Goal: Transaction & Acquisition: Purchase product/service

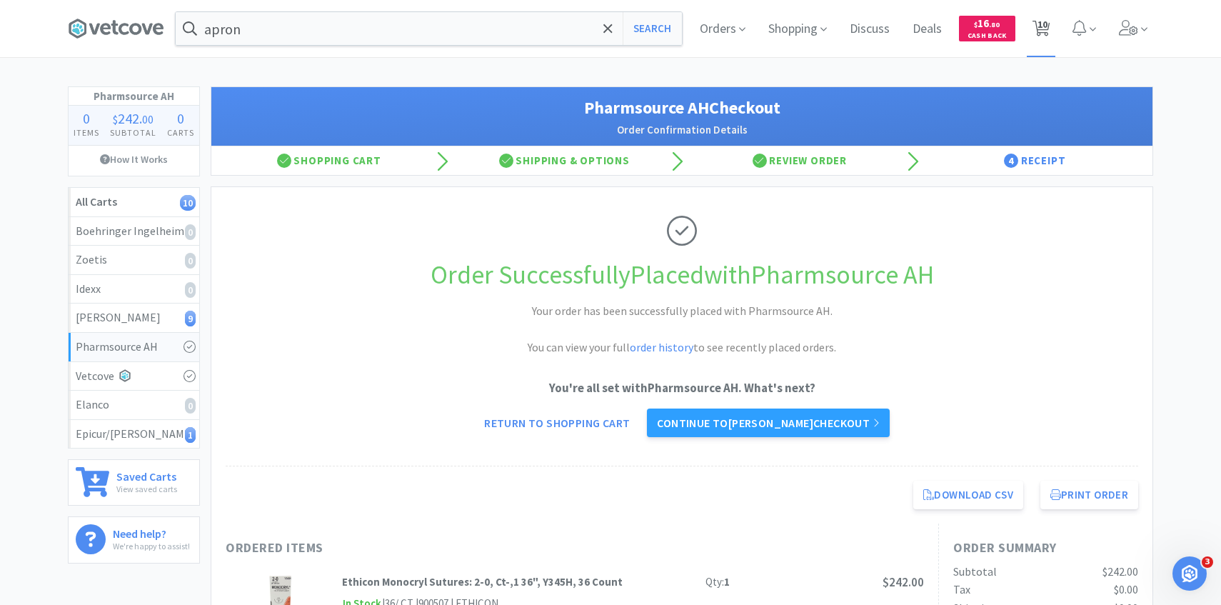
click at [1045, 30] on span "10" at bounding box center [1042, 24] width 10 height 57
select select "4"
select select "1"
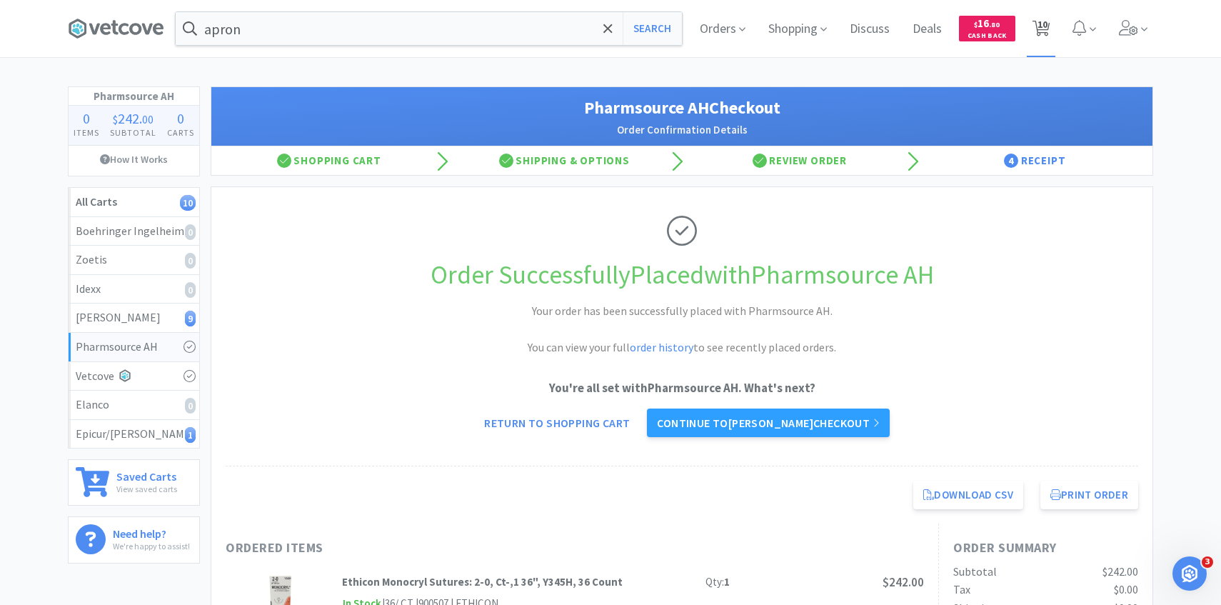
select select "1"
select select "4"
select select "1"
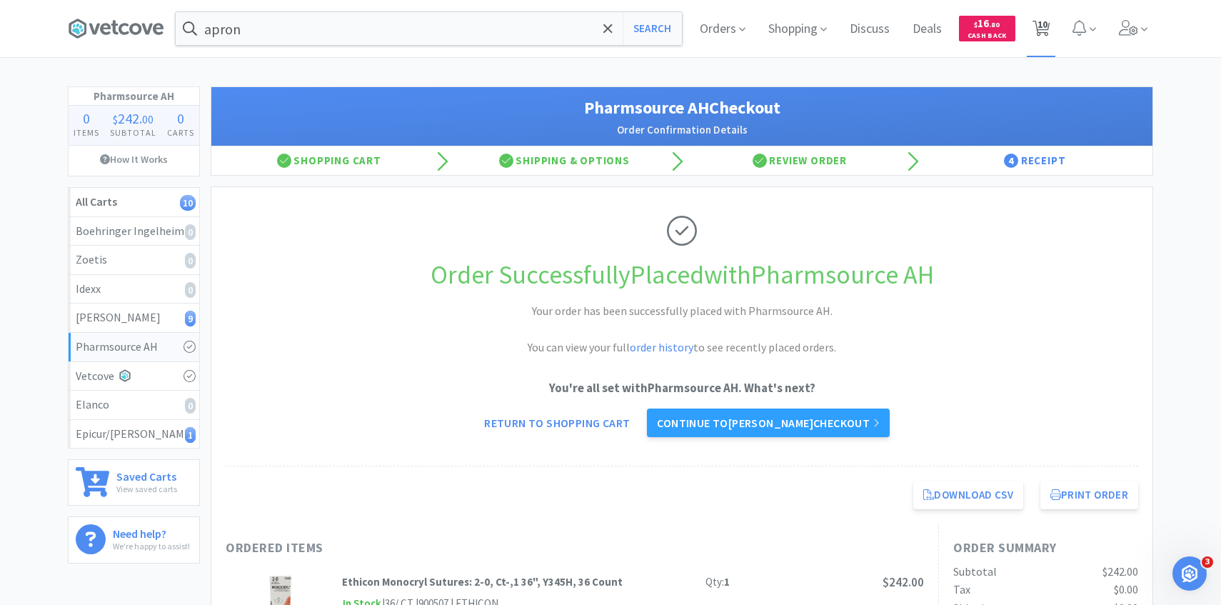
select select "1"
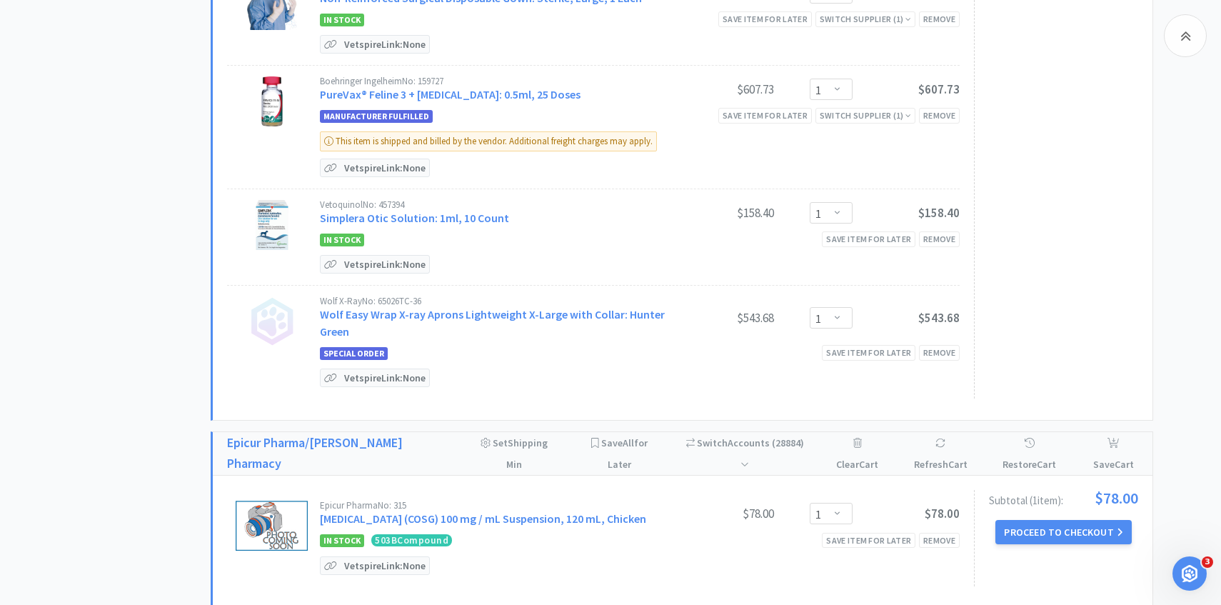
scroll to position [820, 0]
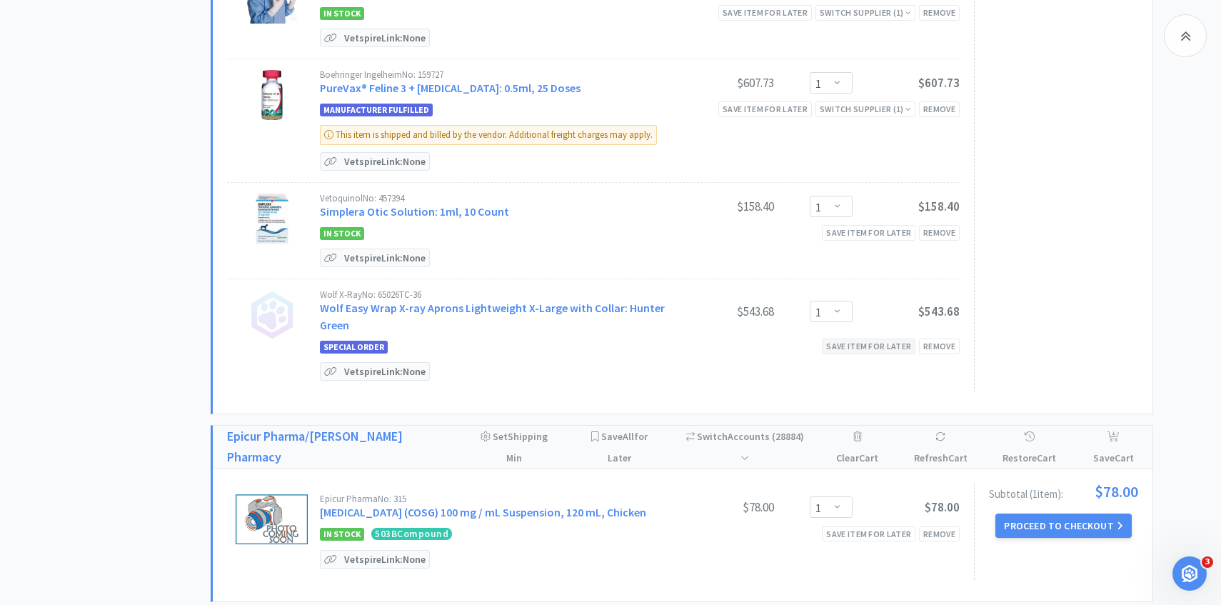
click at [876, 347] on div "Save item for later" at bounding box center [869, 345] width 94 height 15
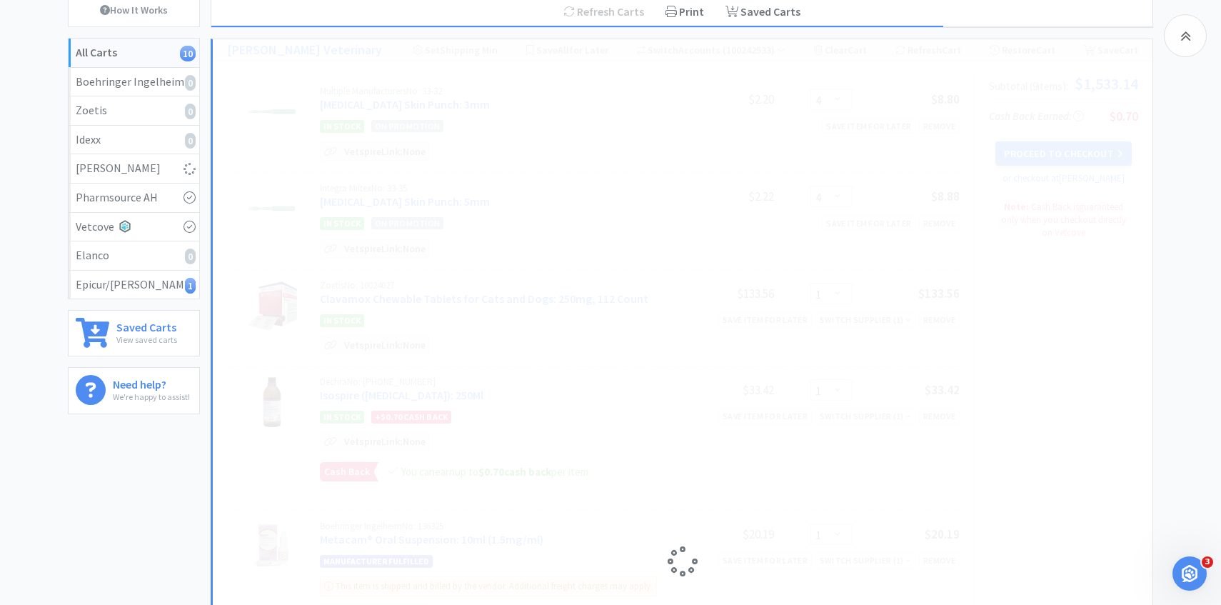
scroll to position [0, 0]
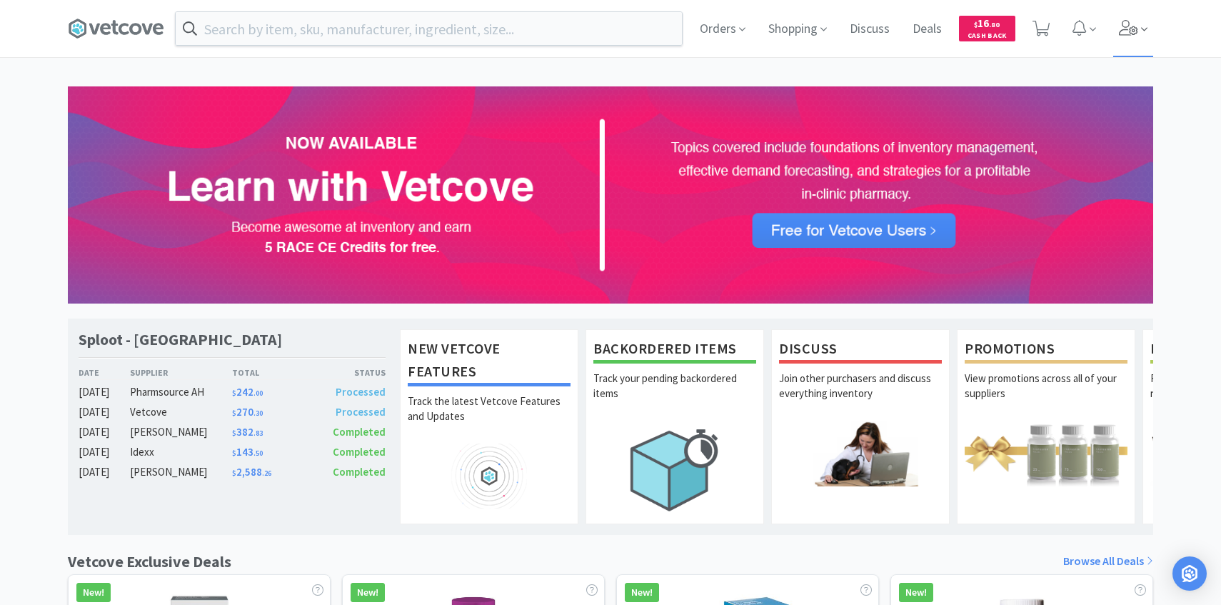
click at [1135, 25] on icon at bounding box center [1128, 28] width 20 height 16
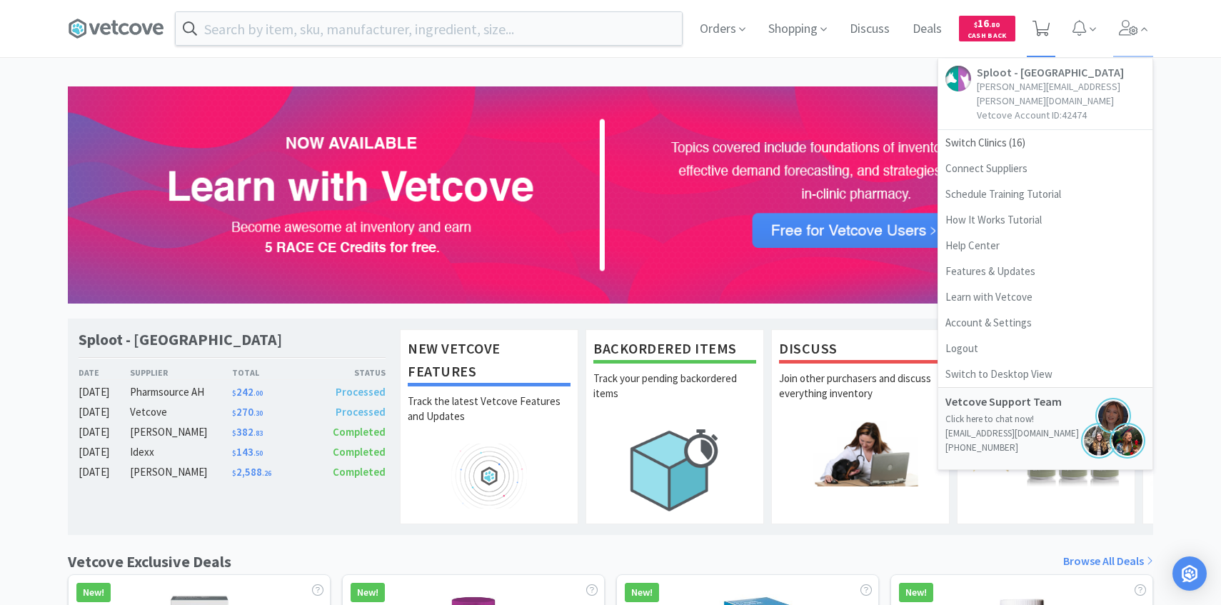
click at [1043, 26] on icon at bounding box center [1041, 29] width 18 height 16
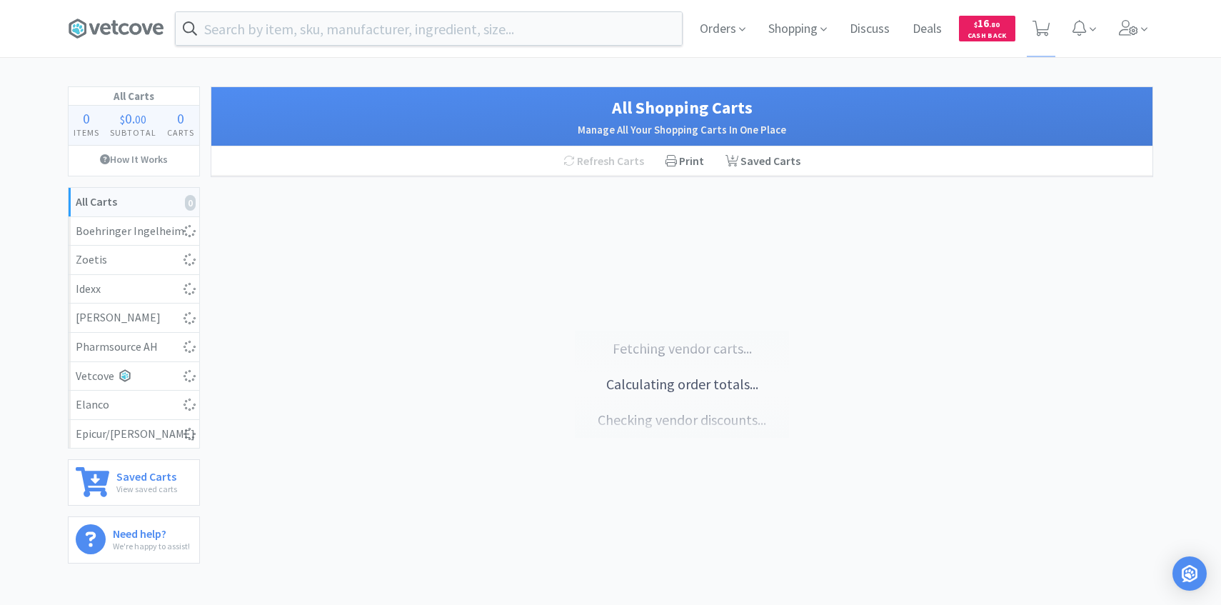
select select "4"
select select "1"
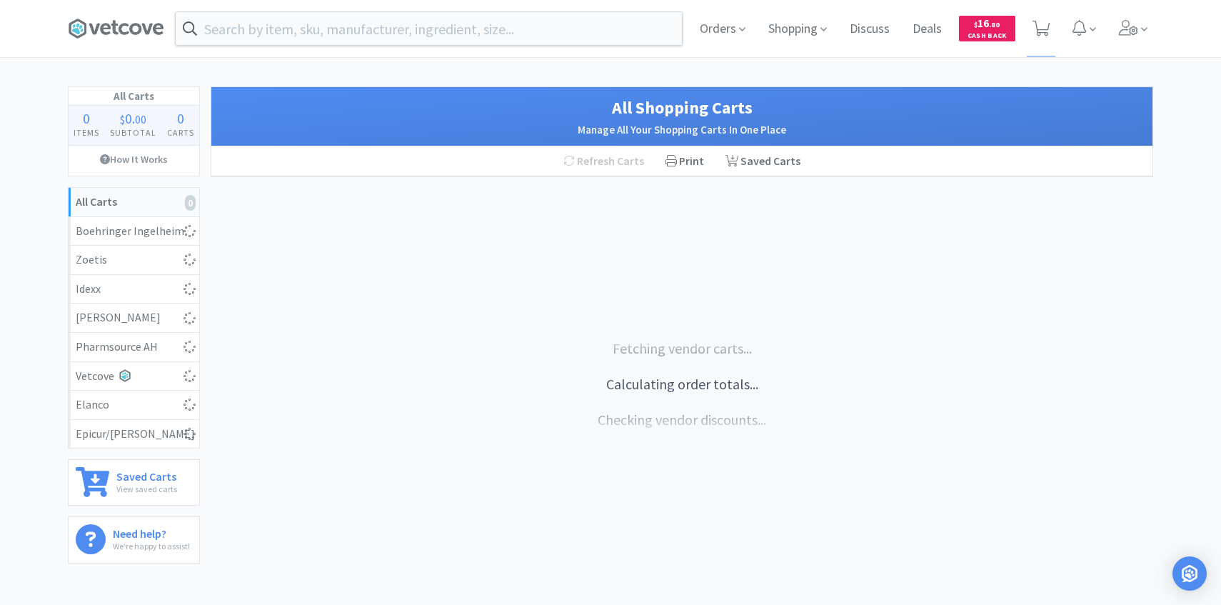
select select "4"
select select "1"
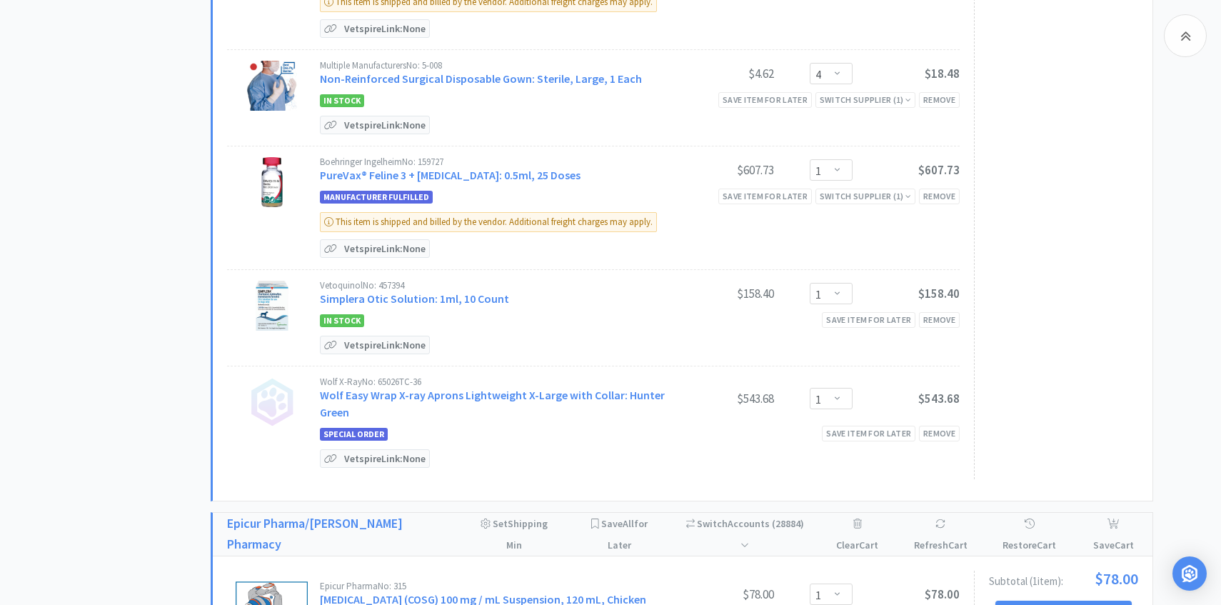
scroll to position [746, 0]
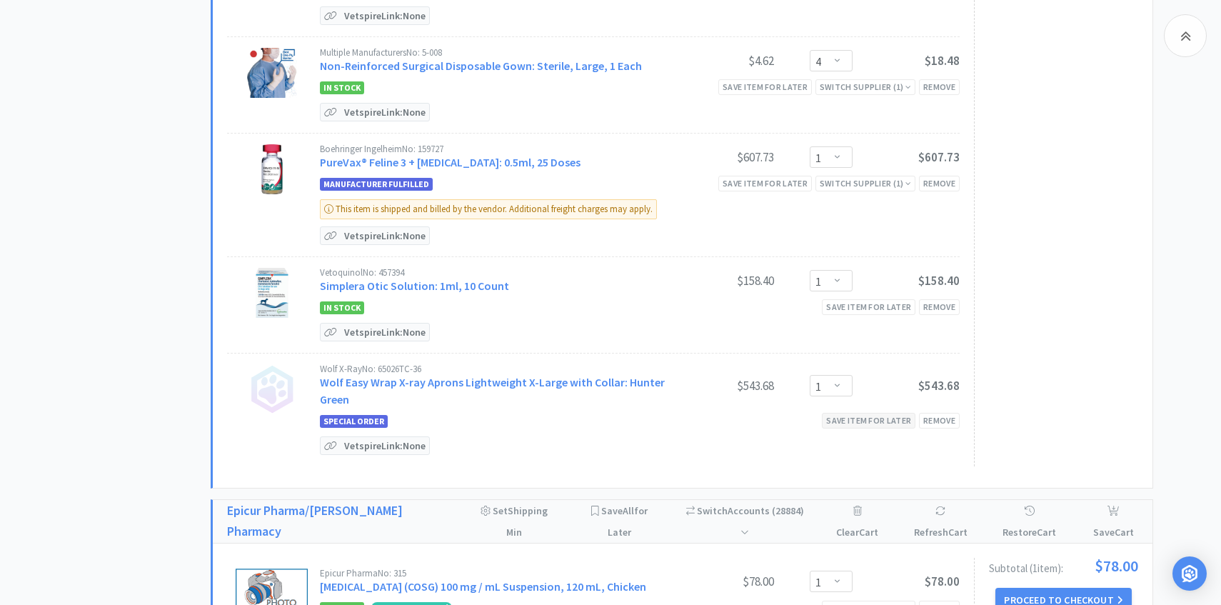
click at [852, 414] on div "Save item for later" at bounding box center [869, 420] width 94 height 15
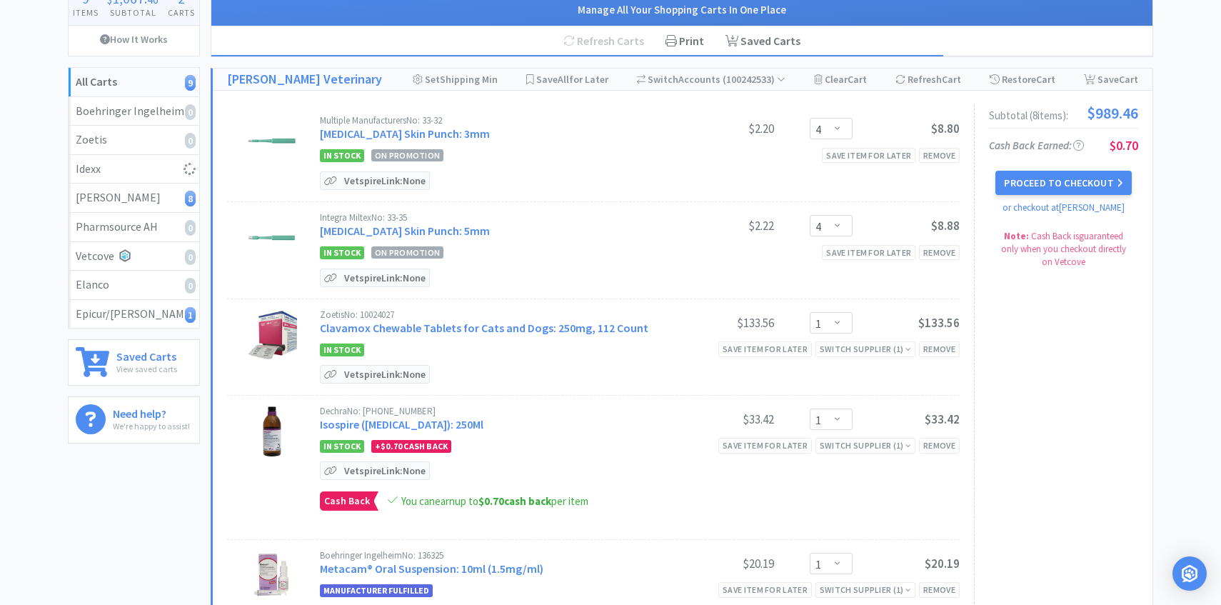
scroll to position [0, 0]
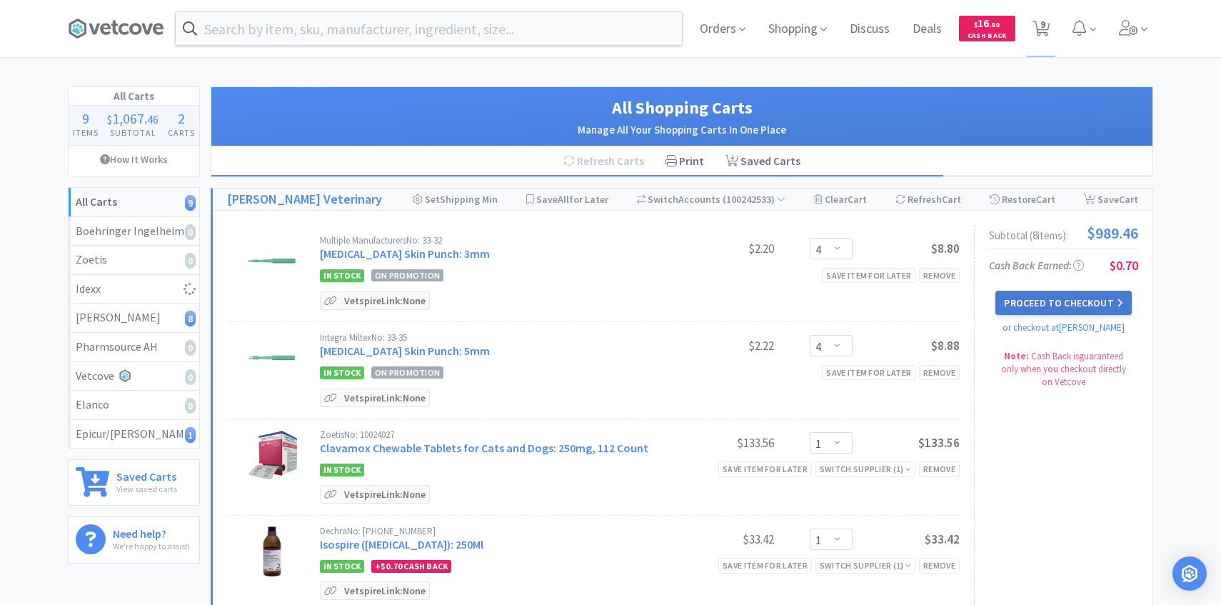
click at [1100, 300] on button "Proceed to Checkout" at bounding box center [1063, 302] width 136 height 24
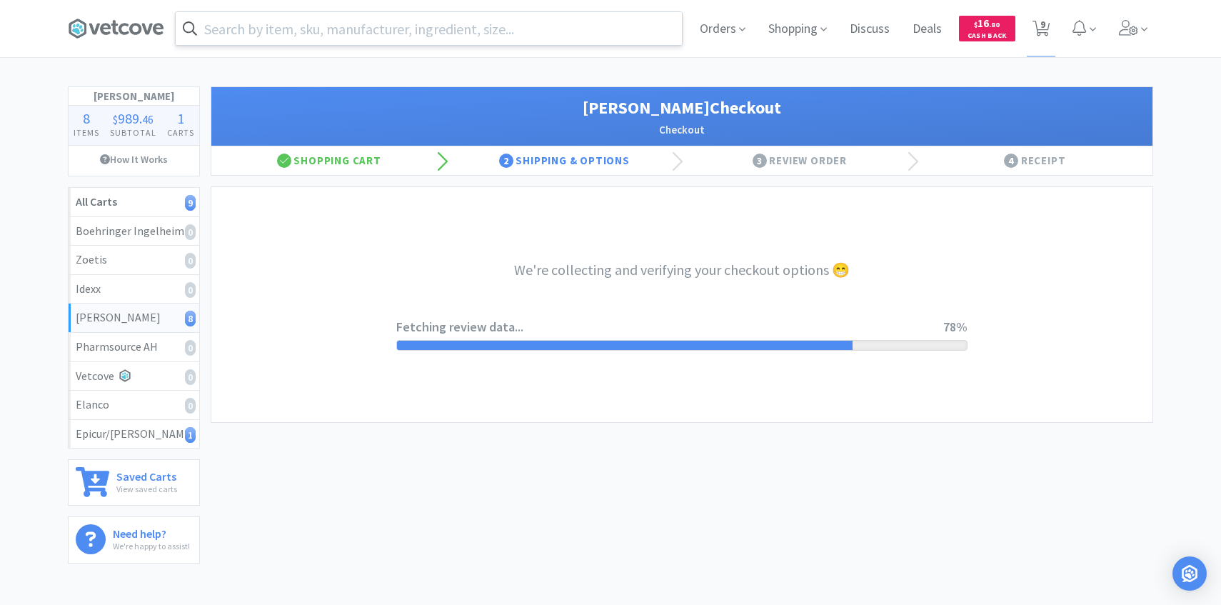
select select "1"
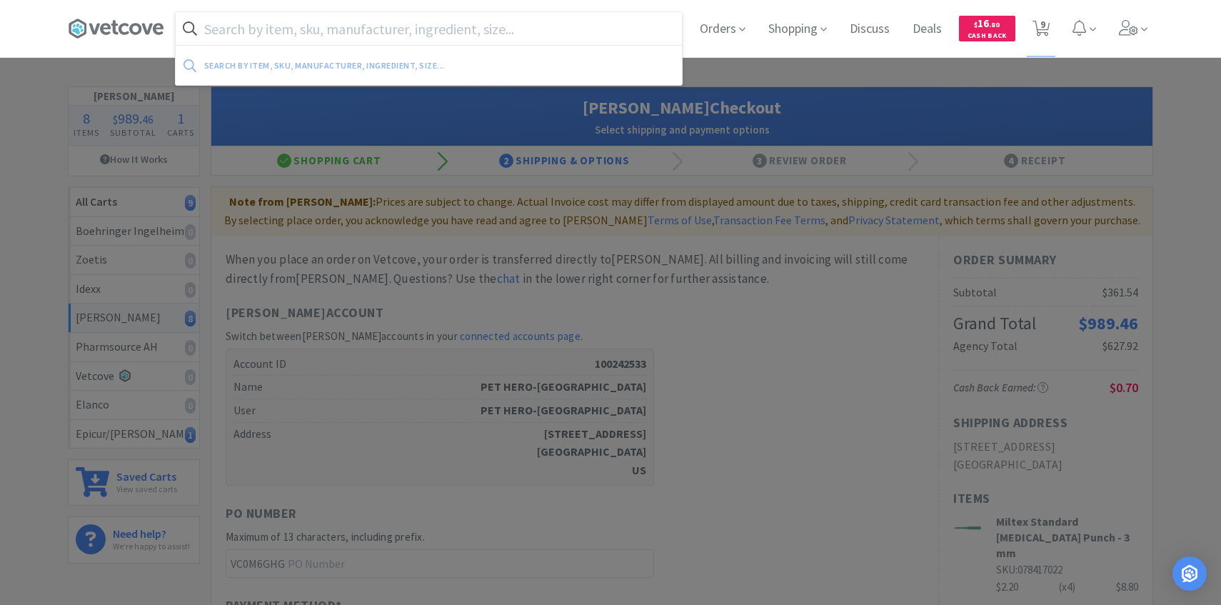
click at [406, 33] on input "text" at bounding box center [429, 28] width 506 height 33
click at [891, 340] on div at bounding box center [610, 302] width 1221 height 605
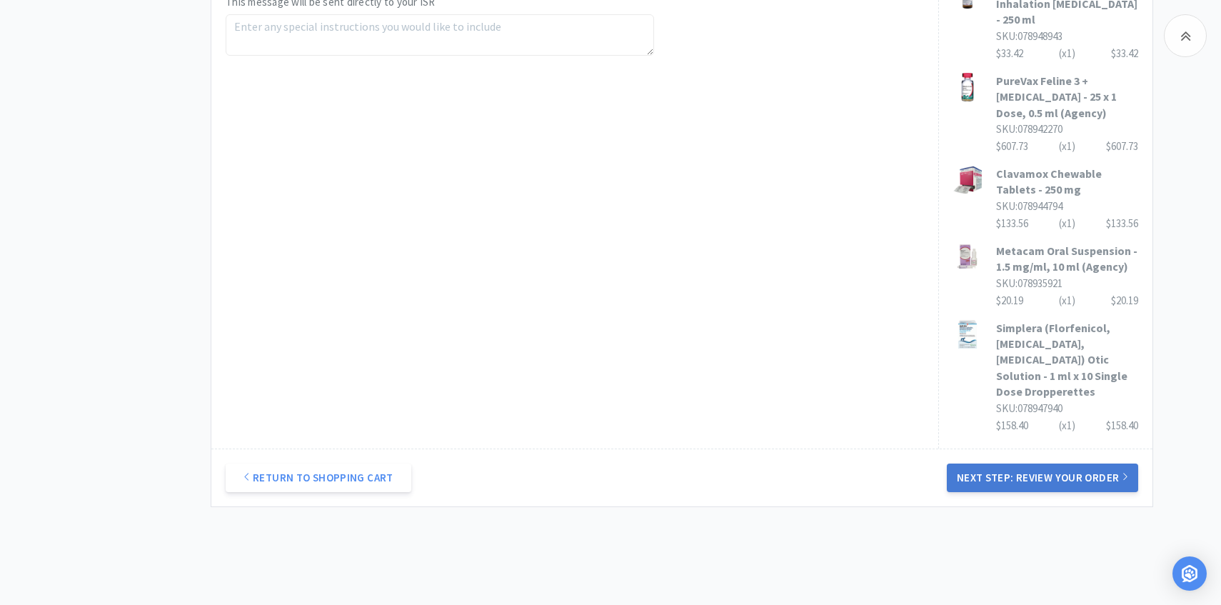
click at [995, 463] on button "Next Step: Review Your Order" at bounding box center [1041, 477] width 191 height 29
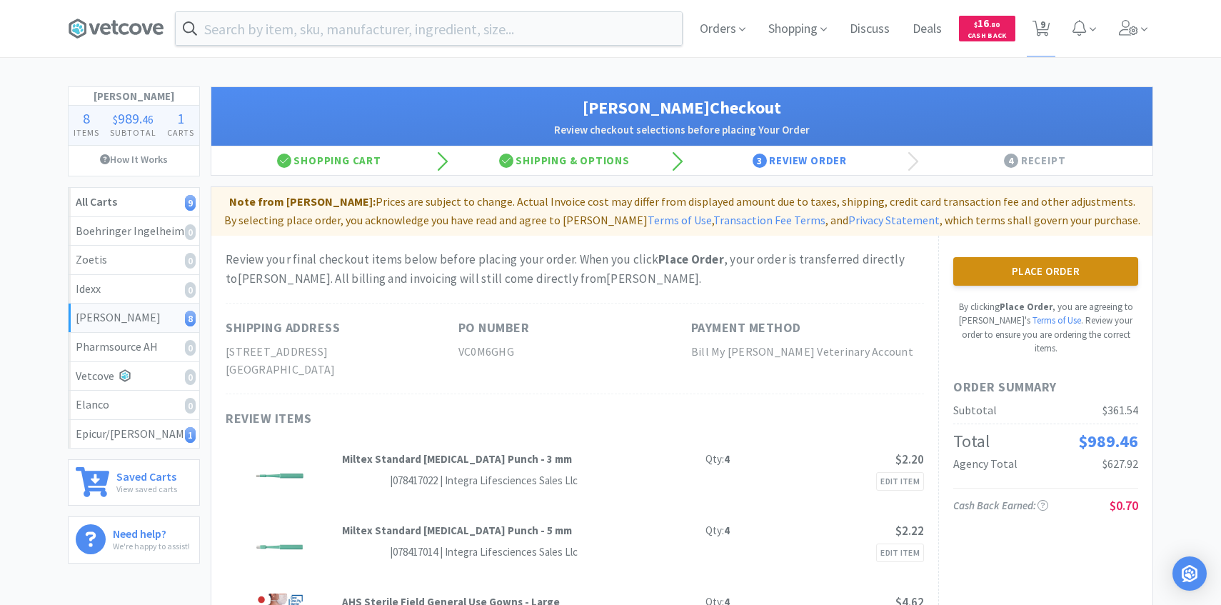
click at [1025, 266] on button "Place Order" at bounding box center [1045, 271] width 185 height 29
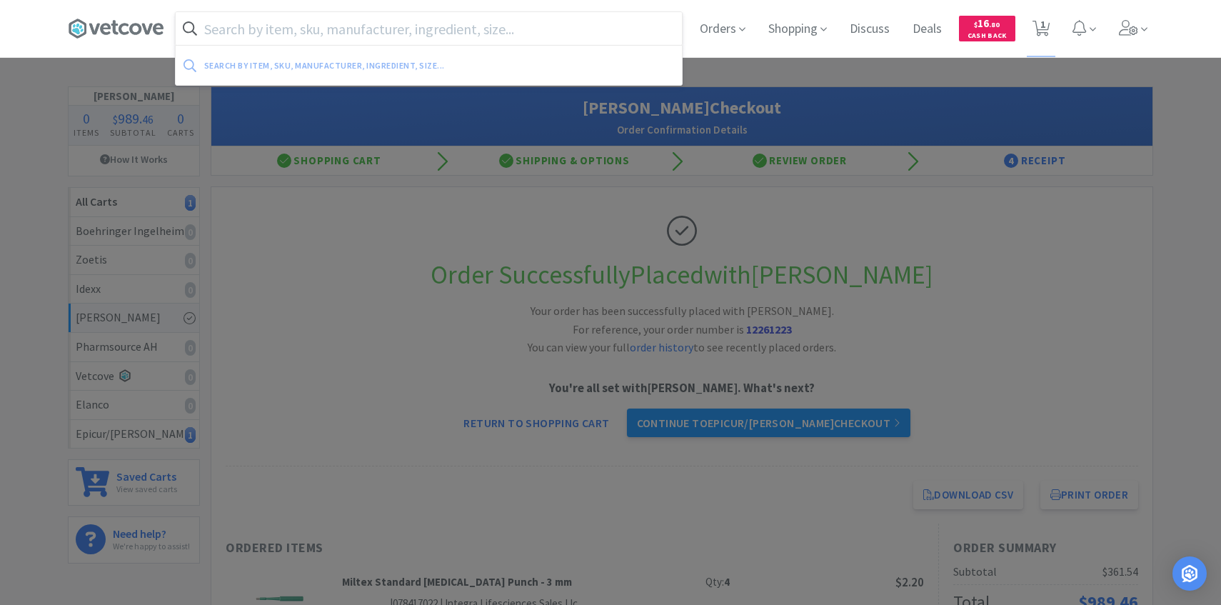
click at [559, 31] on input "text" at bounding box center [429, 28] width 506 height 33
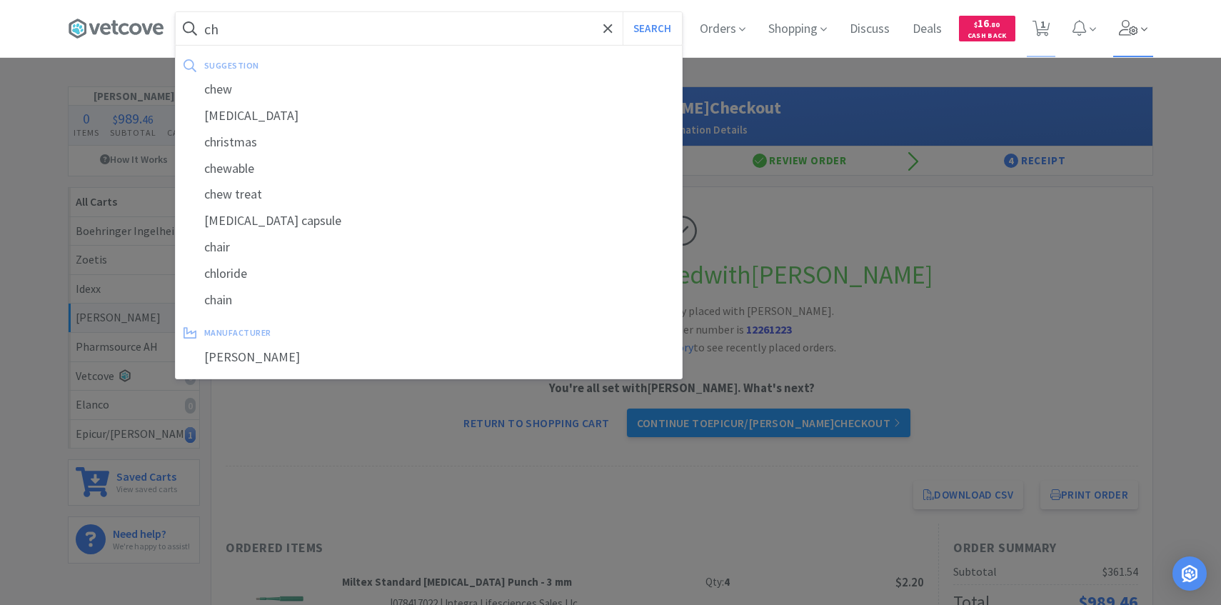
type input "ch"
click at [1125, 31] on icon at bounding box center [1128, 28] width 20 height 16
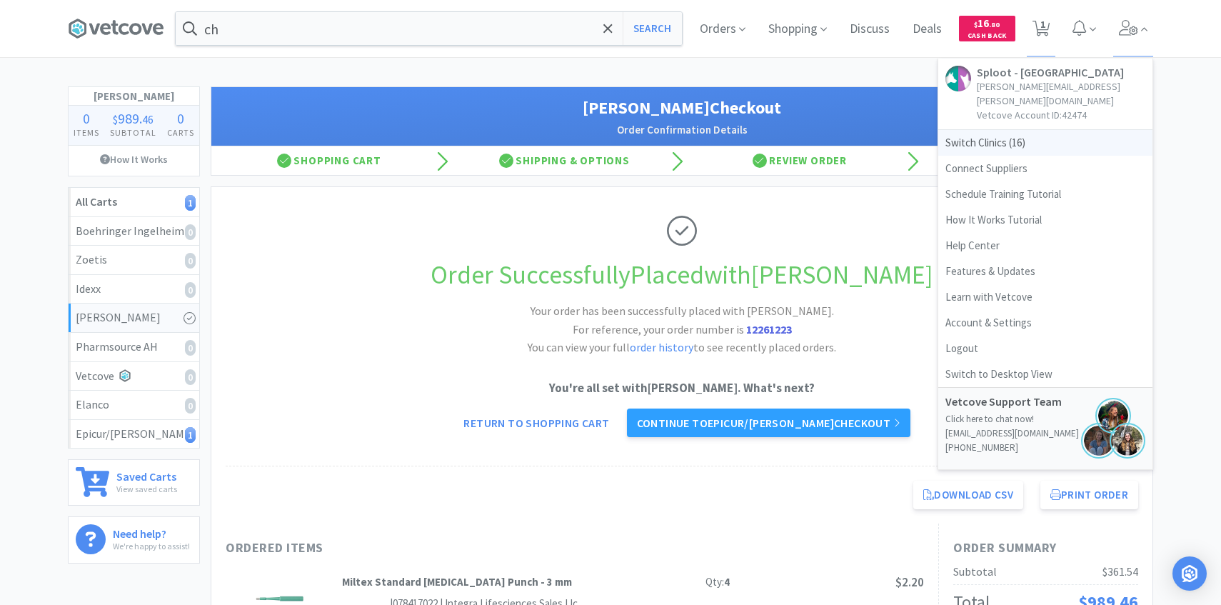
click at [1053, 130] on span "Switch Clinics ( 16 )" at bounding box center [1045, 143] width 214 height 26
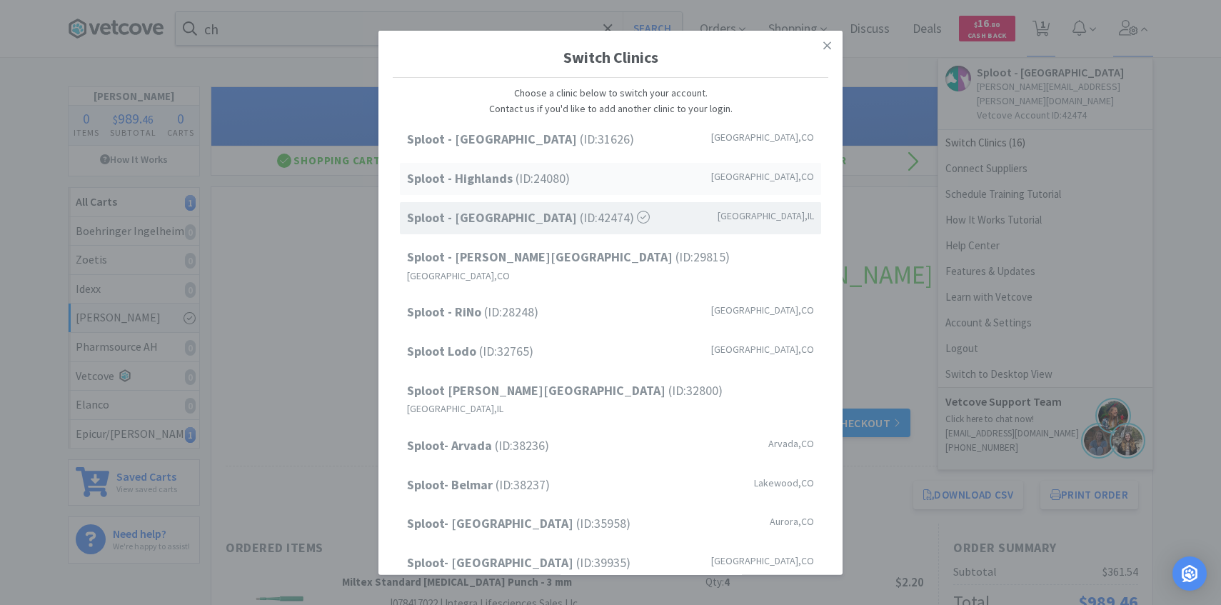
click at [610, 176] on div "Sploot - Highlands (ID: 24080 ) Denver , CO" at bounding box center [610, 179] width 421 height 32
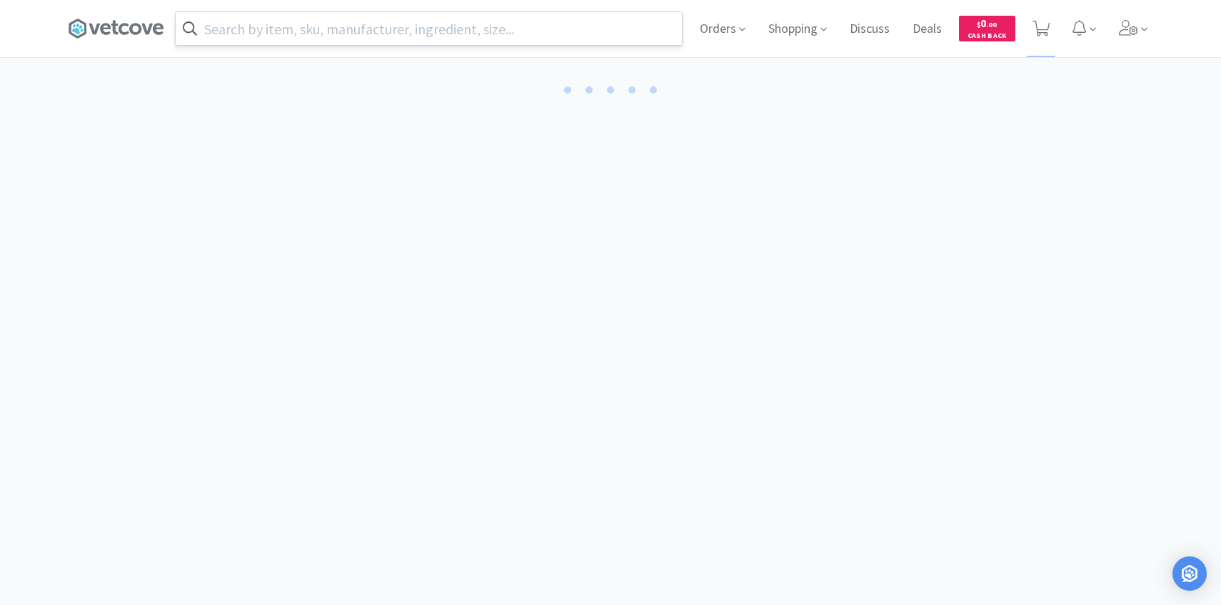
click at [374, 35] on input "text" at bounding box center [429, 28] width 506 height 33
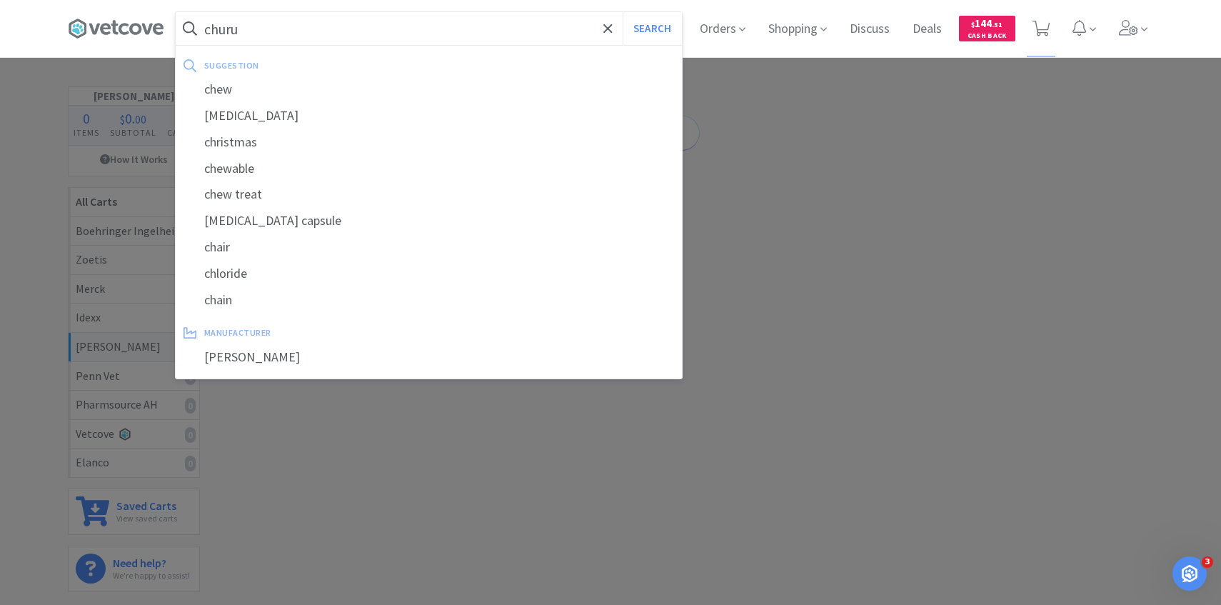
type input "churu"
click at [622, 12] on button "Search" at bounding box center [651, 28] width 59 height 33
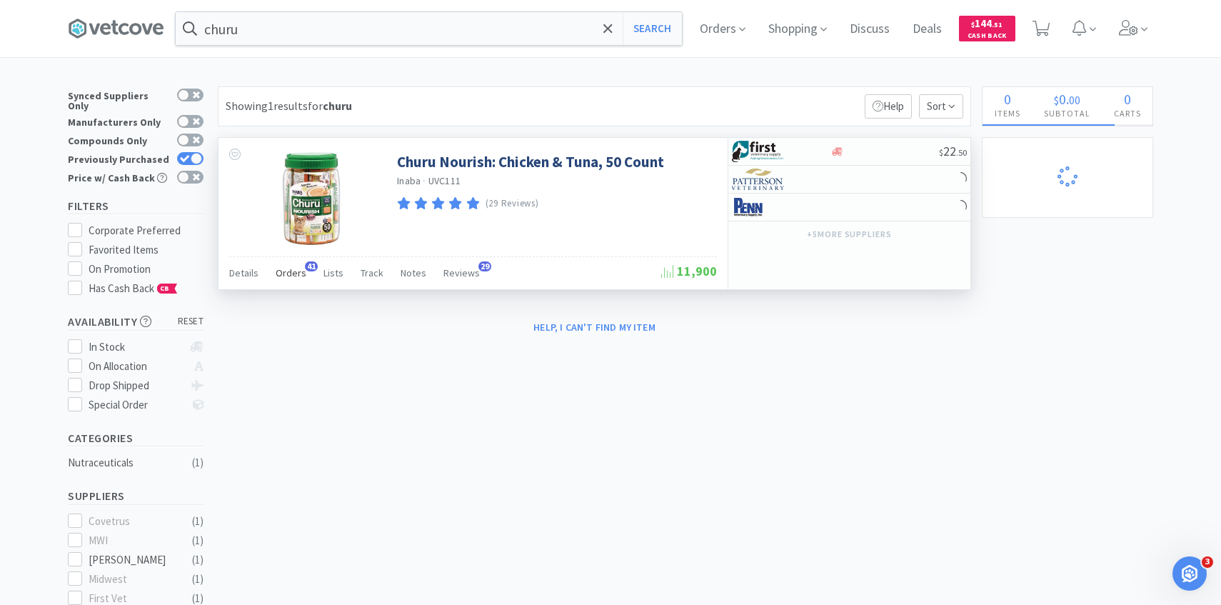
click at [285, 271] on span "Orders" at bounding box center [291, 272] width 31 height 13
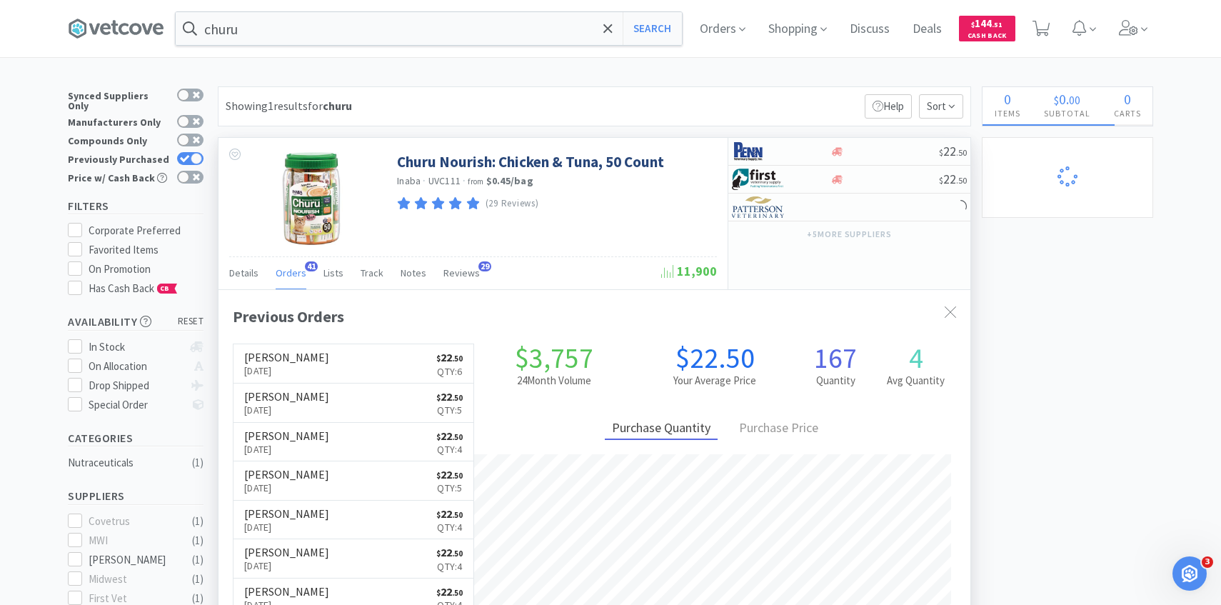
scroll to position [383, 752]
click at [287, 268] on span "Orders" at bounding box center [291, 272] width 31 height 13
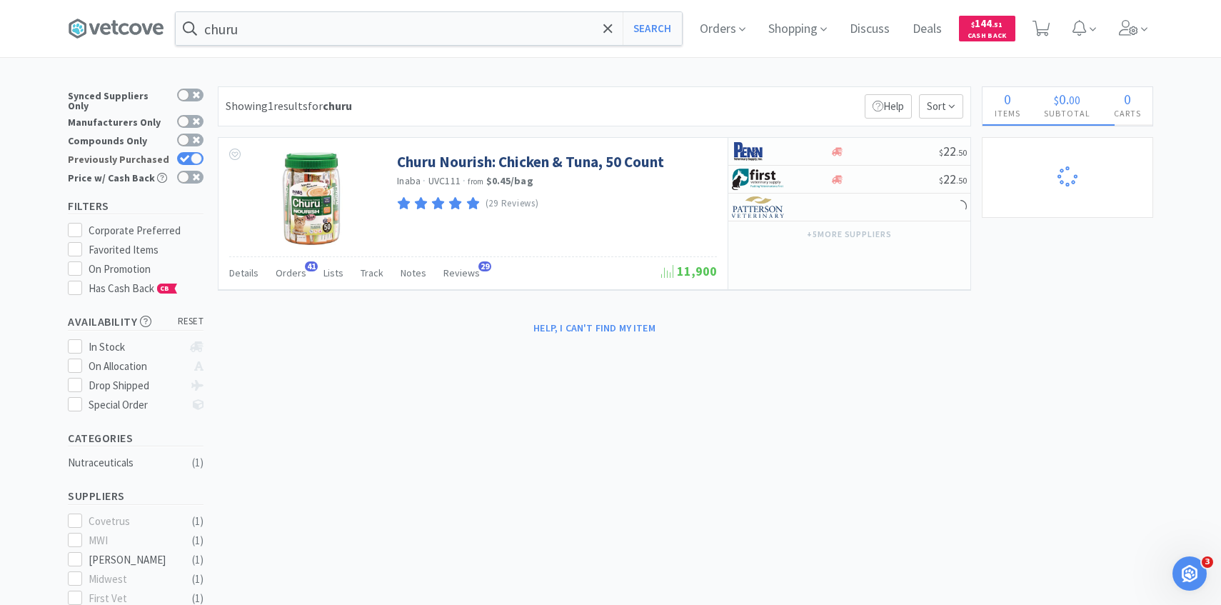
click at [196, 153] on div at bounding box center [196, 158] width 11 height 11
checkbox input "false"
click at [286, 276] on span "Orders" at bounding box center [291, 272] width 31 height 13
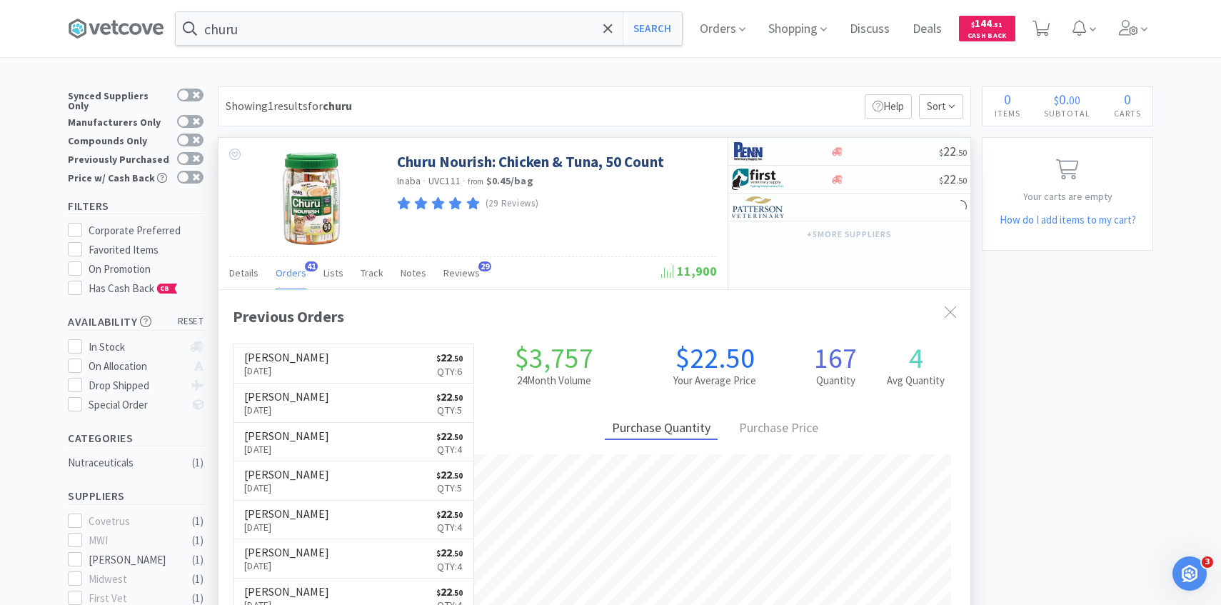
click at [286, 276] on span "Orders" at bounding box center [291, 272] width 31 height 13
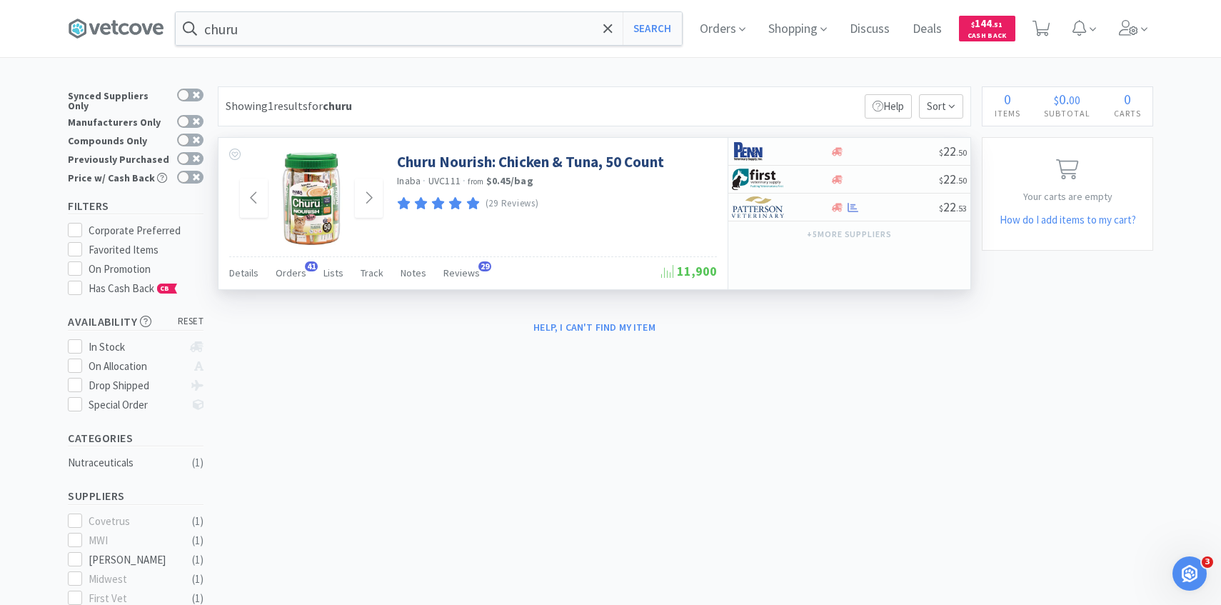
click at [316, 186] on img at bounding box center [311, 198] width 93 height 93
